Goal: Task Accomplishment & Management: Use online tool/utility

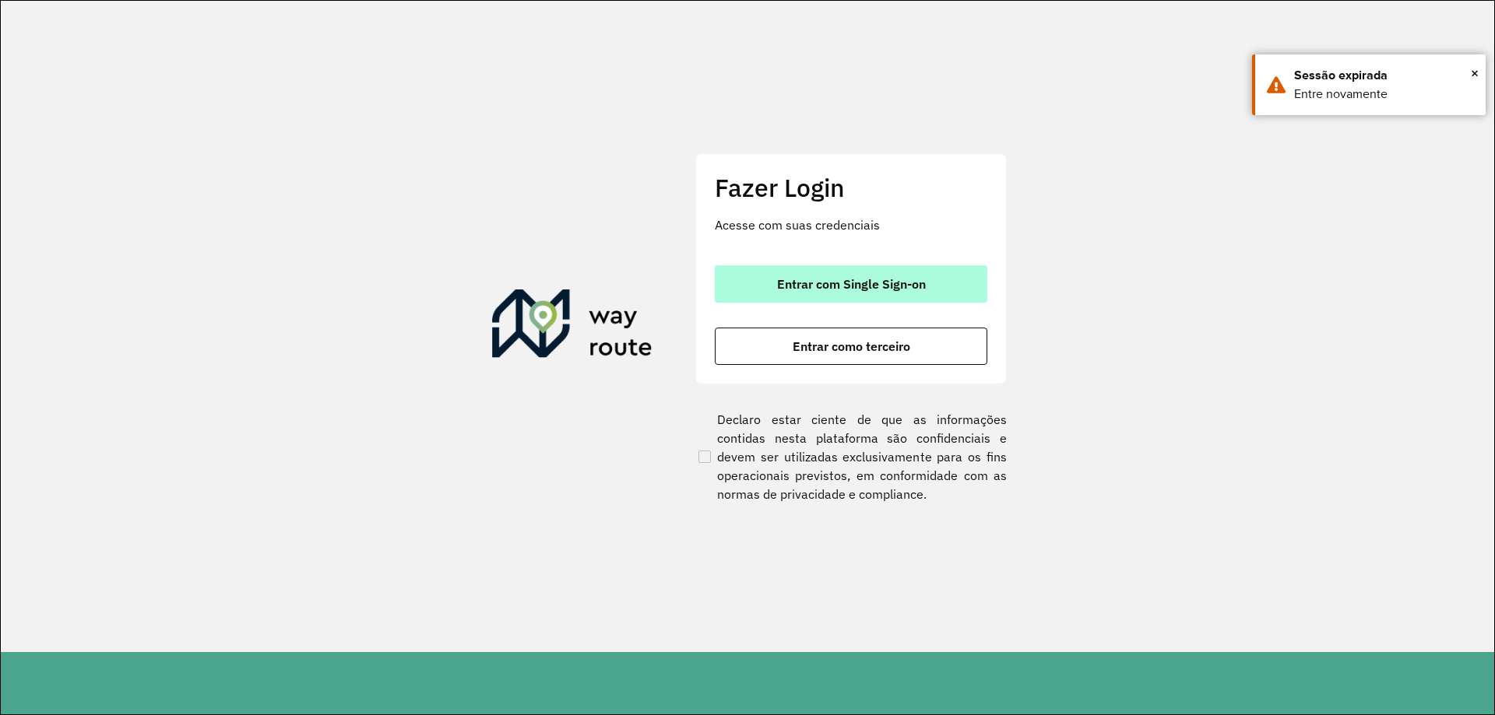
click at [853, 278] on span "Entrar com Single Sign-on" at bounding box center [851, 284] width 149 height 12
click at [715, 265] on button "Entrar com Single Sign-on" at bounding box center [851, 283] width 272 height 37
click at [943, 293] on button "Entrar com Single Sign-on" at bounding box center [851, 283] width 272 height 37
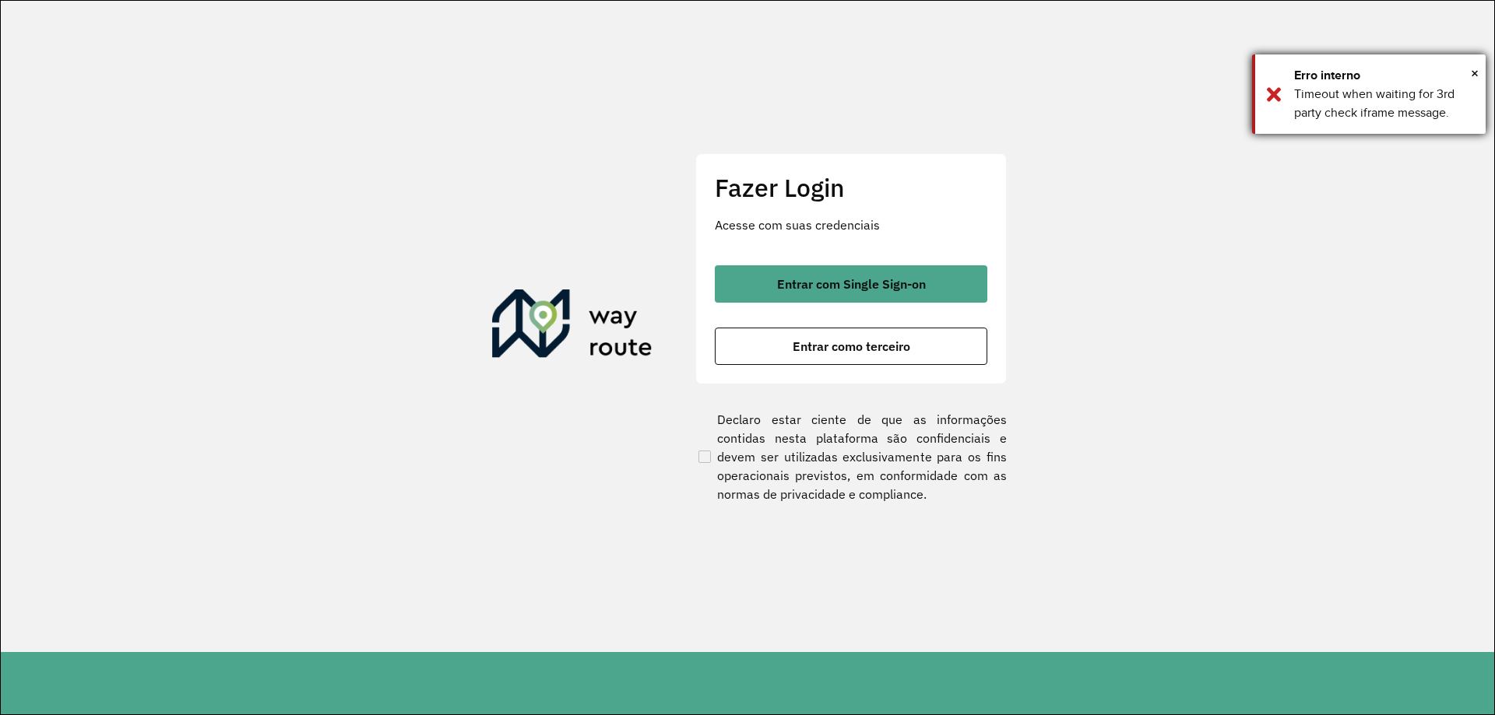
click at [1468, 71] on div "Erro interno" at bounding box center [1384, 75] width 180 height 19
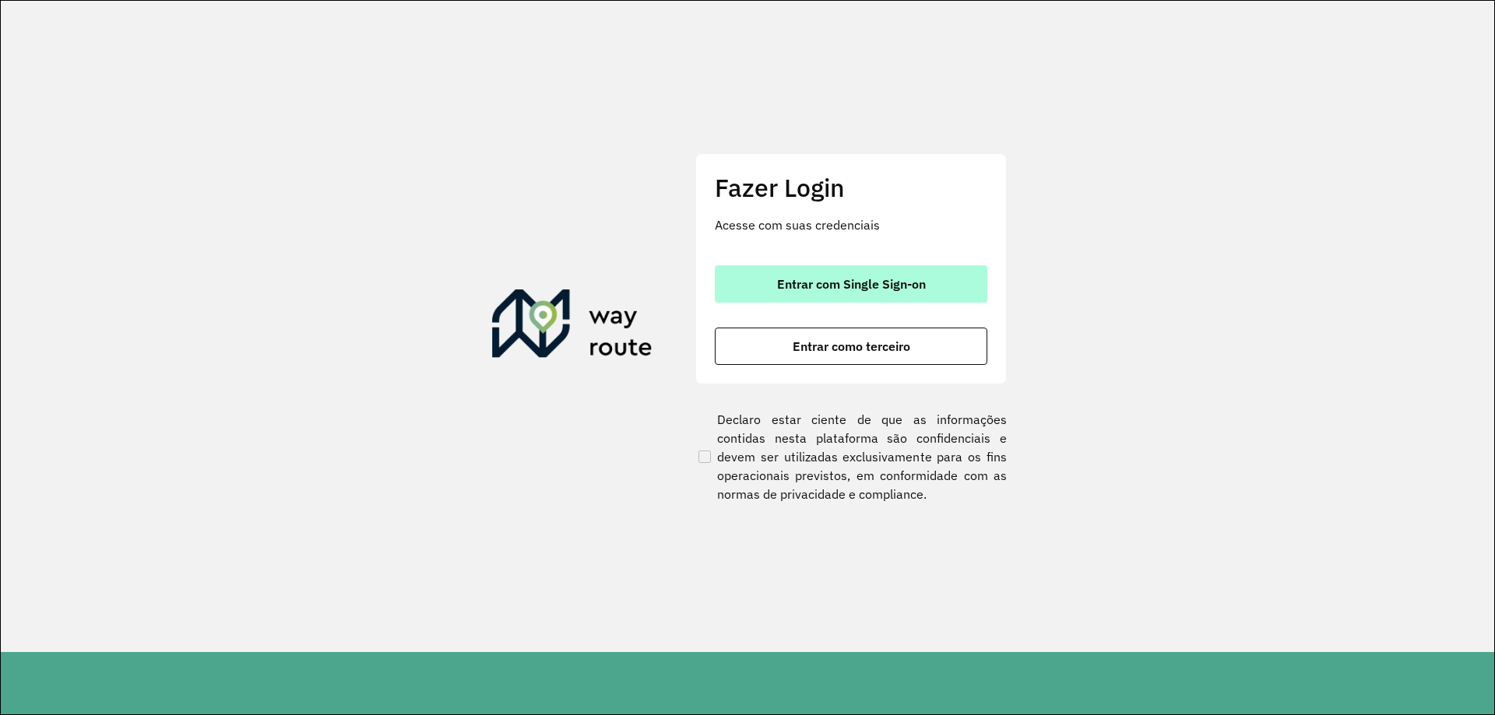
click at [856, 293] on button "Entrar com Single Sign-on" at bounding box center [851, 283] width 272 height 37
click at [857, 289] on span "Entrar com Single Sign-on" at bounding box center [851, 284] width 149 height 12
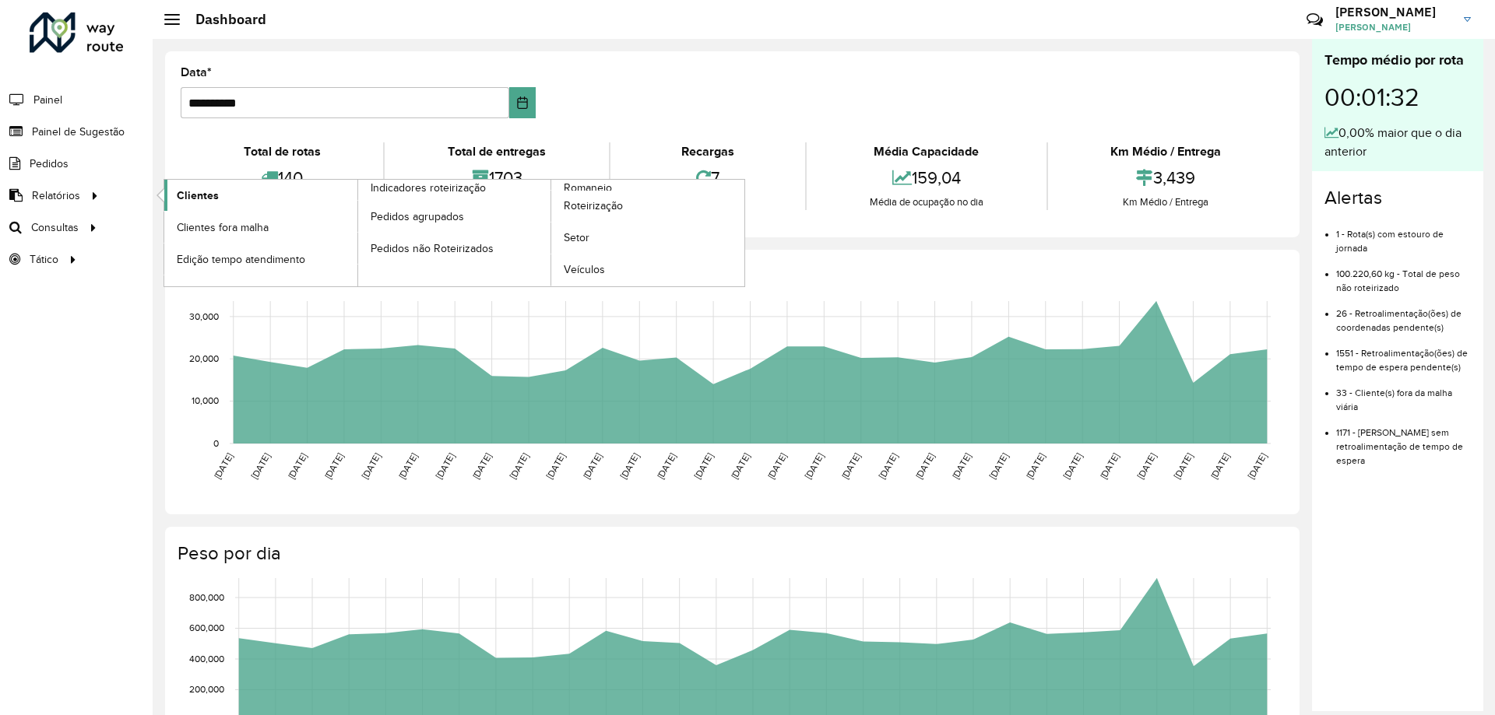
click at [226, 195] on link "Clientes" at bounding box center [260, 195] width 193 height 31
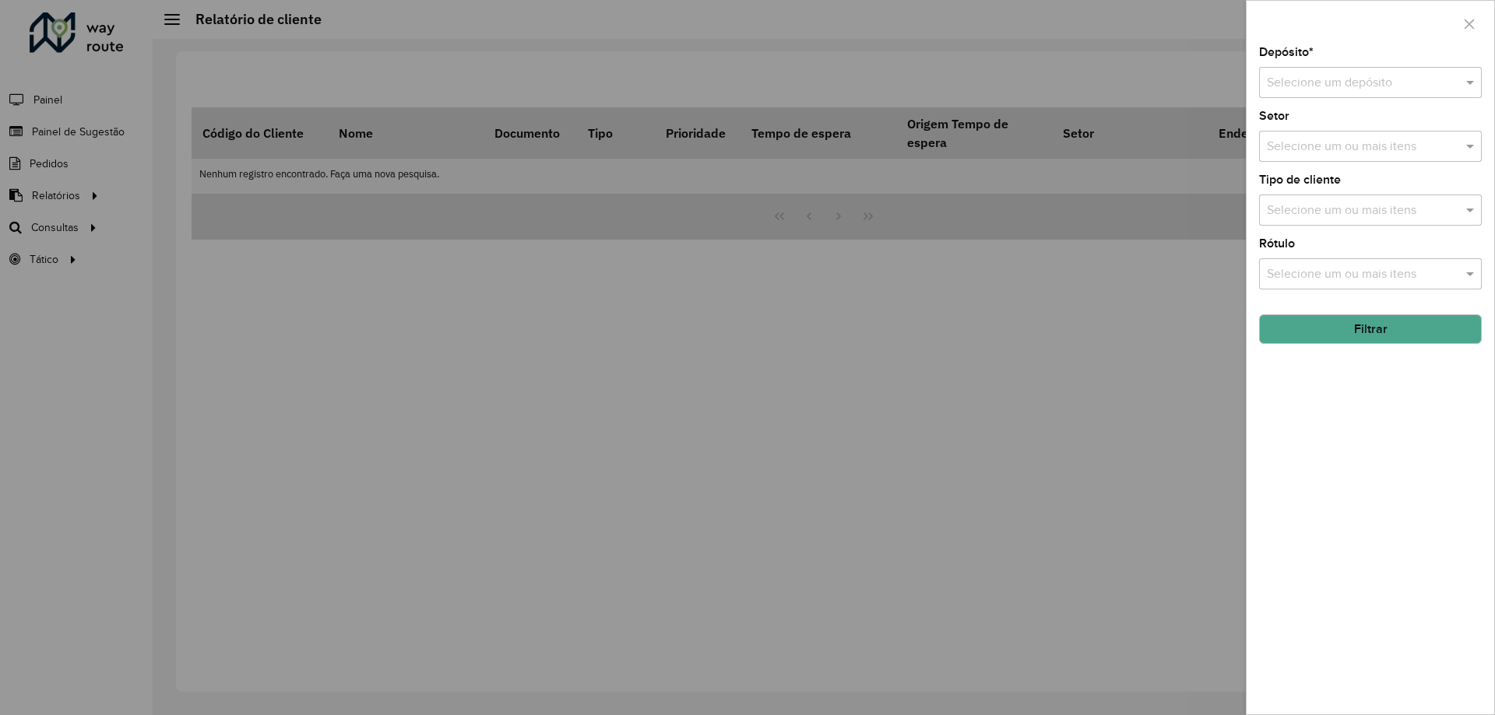
click at [1351, 89] on input "text" at bounding box center [1355, 83] width 176 height 19
drag, startPoint x: 1341, startPoint y: 132, endPoint x: 1378, endPoint y: 188, distance: 66.9
click at [1341, 132] on span "CDD São Paulo" at bounding box center [1342, 127] width 152 height 13
click at [1385, 324] on button "Filtrar" at bounding box center [1370, 329] width 223 height 30
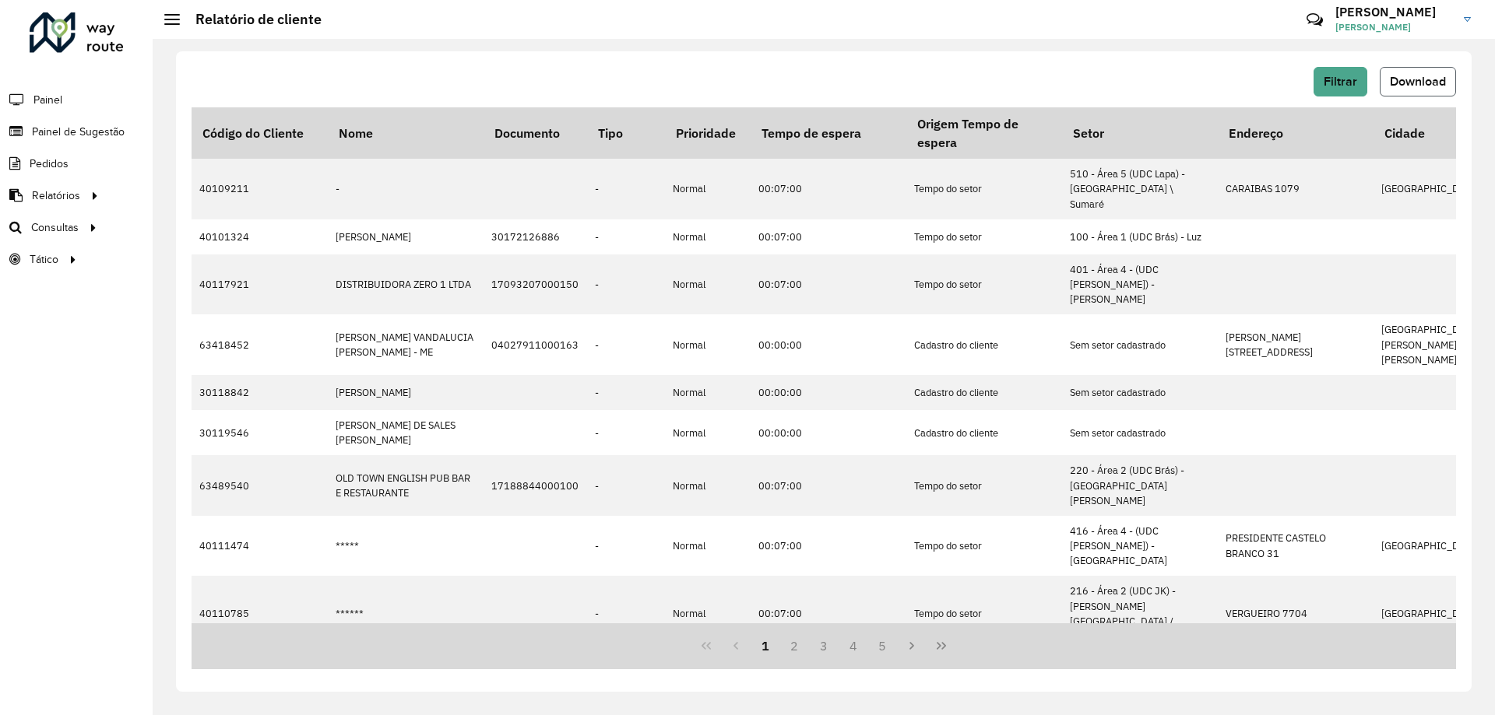
click at [1442, 76] on span "Download" at bounding box center [1418, 81] width 56 height 13
